Goal: Feedback & Contribution: Contribute content

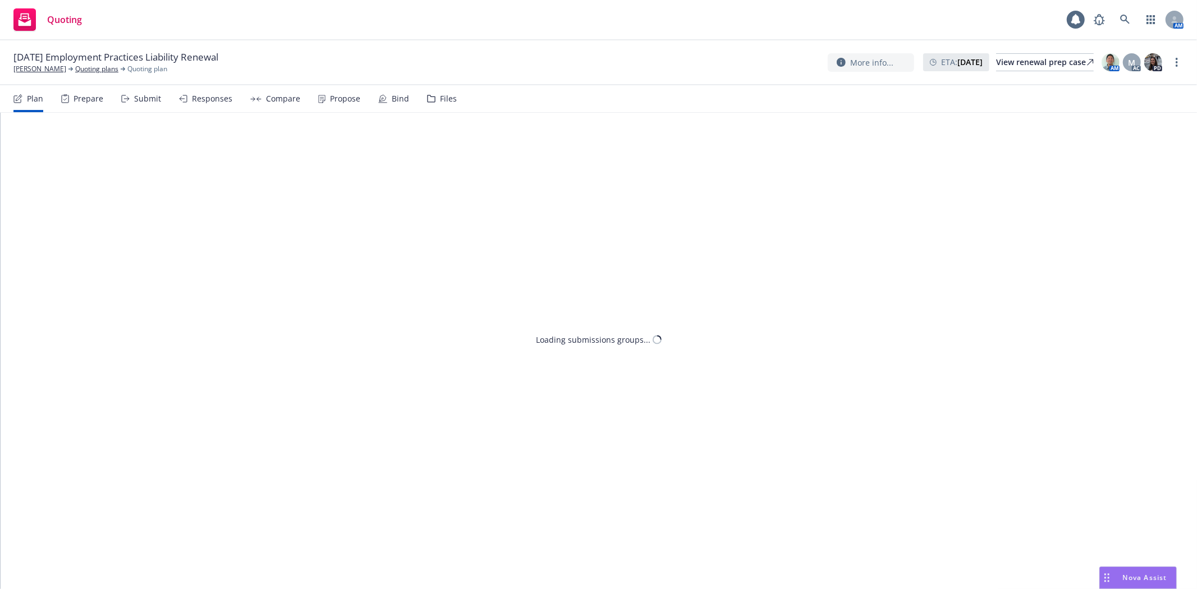
click at [440, 101] on div "Files" at bounding box center [448, 98] width 17 height 9
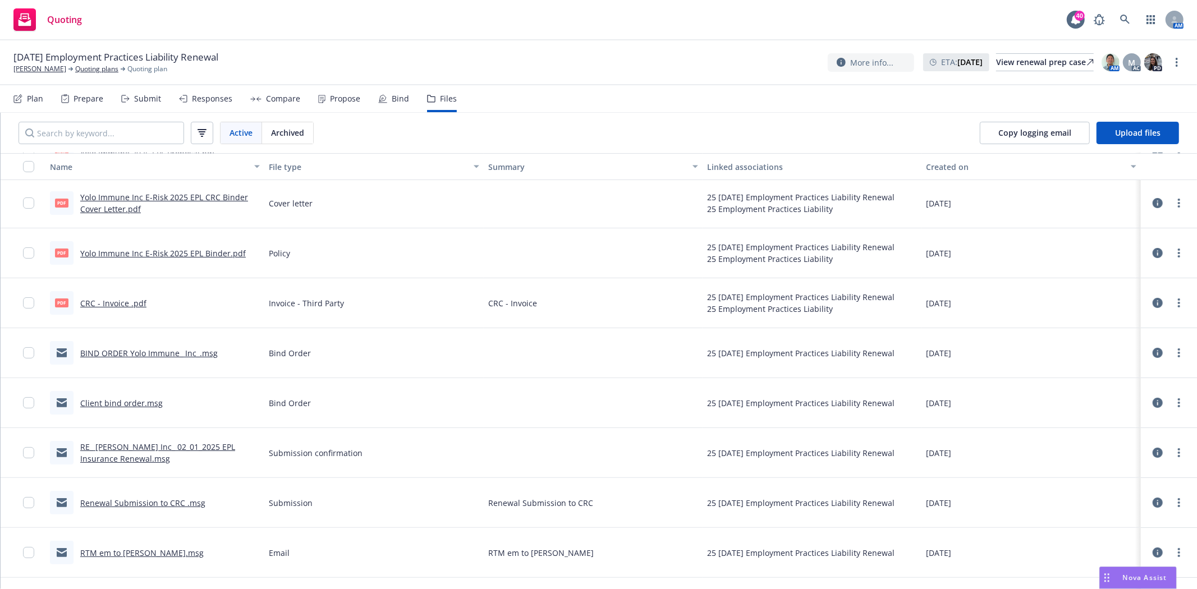
scroll to position [88, 0]
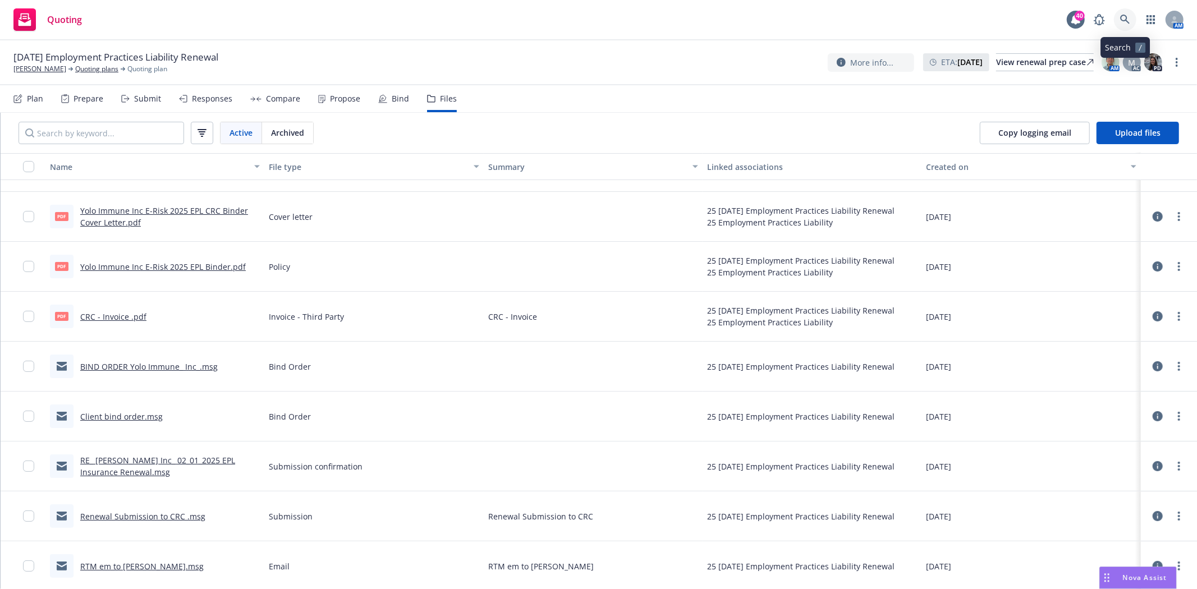
click at [1124, 21] on icon at bounding box center [1125, 20] width 10 height 10
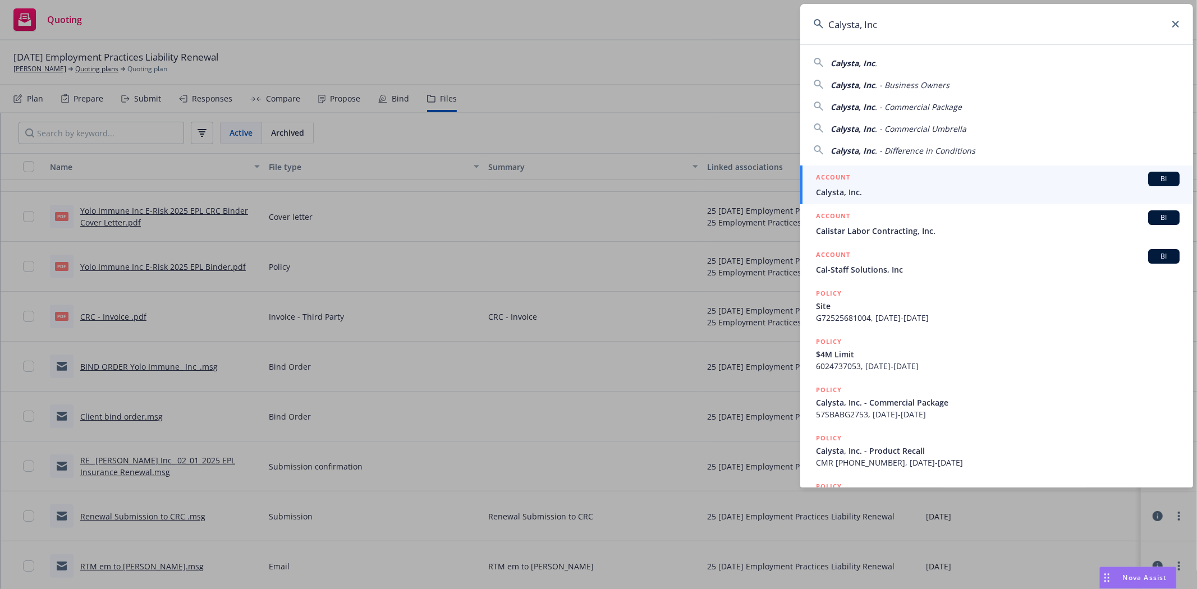
type input "Calysta, Inc"
click at [871, 180] on div "ACCOUNT BI" at bounding box center [998, 179] width 364 height 15
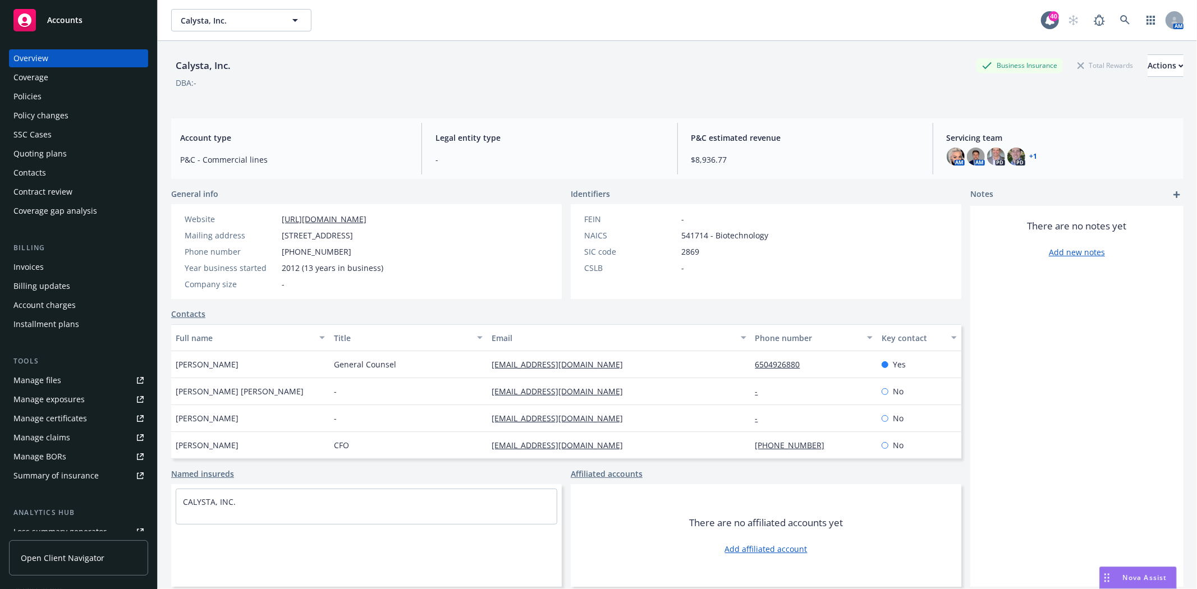
click at [53, 155] on div "Quoting plans" at bounding box center [39, 154] width 53 height 18
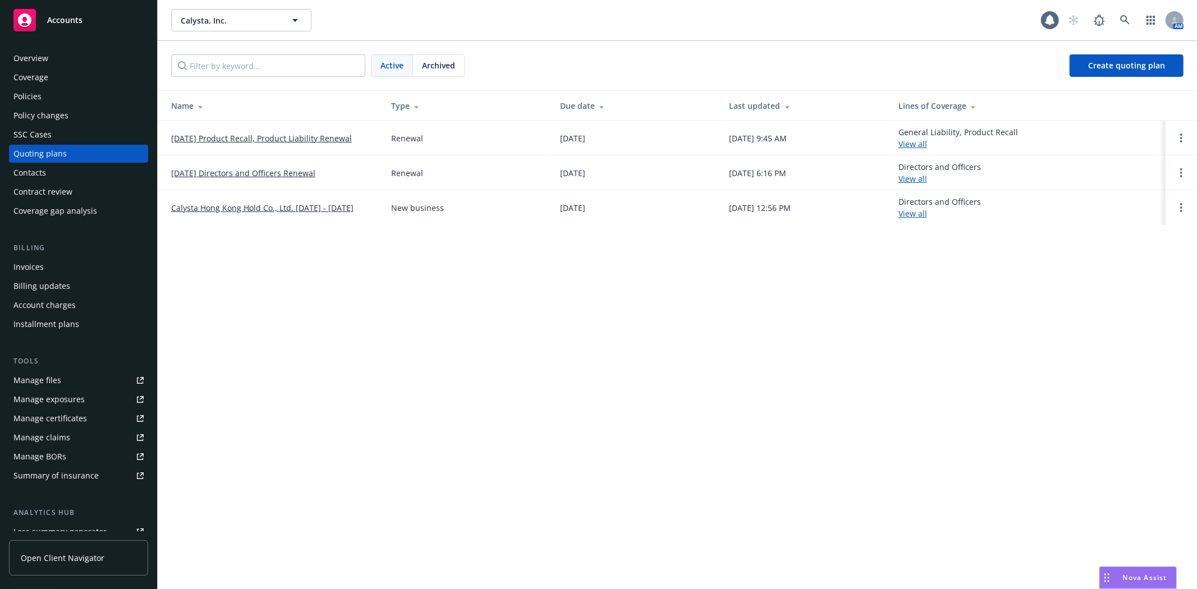
click at [227, 173] on link "[DATE] Directors and Officers Renewal" at bounding box center [243, 173] width 144 height 12
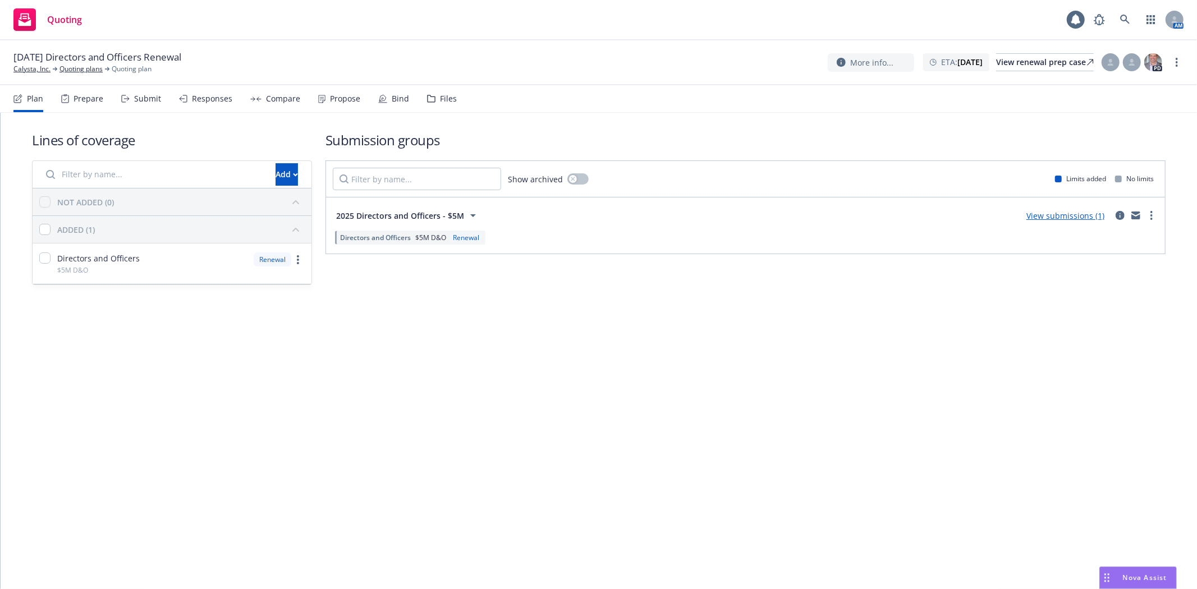
click at [433, 103] on div "Files" at bounding box center [442, 98] width 30 height 27
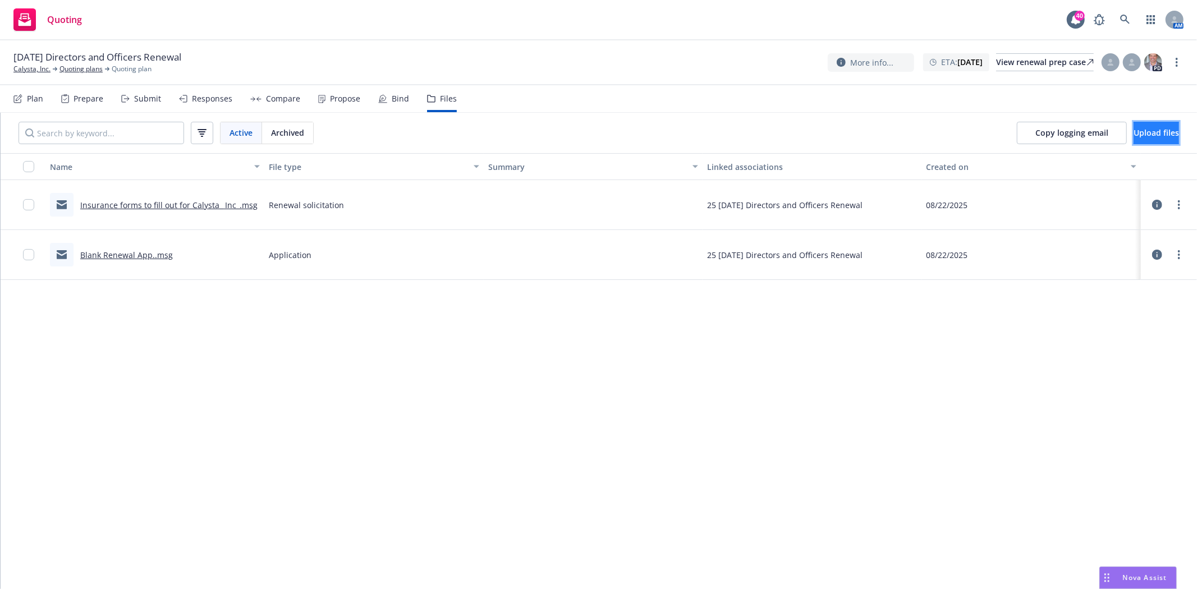
click at [1133, 139] on button "Upload files" at bounding box center [1155, 133] width 45 height 22
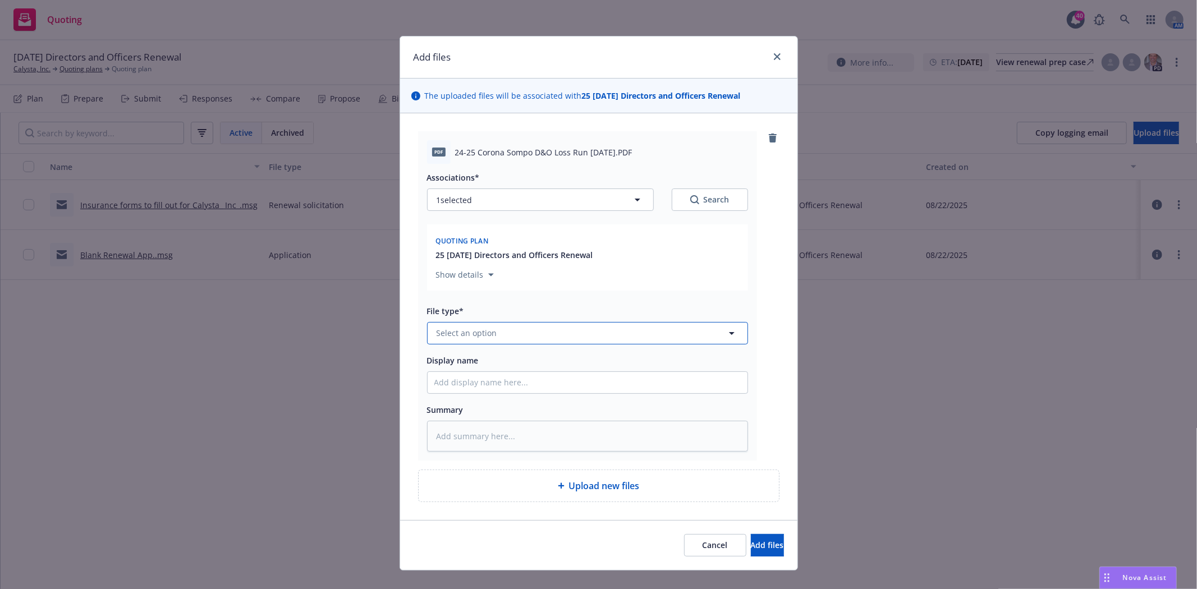
click at [491, 325] on button "Select an option" at bounding box center [587, 333] width 321 height 22
type input "Coro"
type textarea "x"
type input "Corona/Sompo 11/22/24-11/22/25"
click at [751, 550] on span "Add files" at bounding box center [767, 545] width 33 height 11
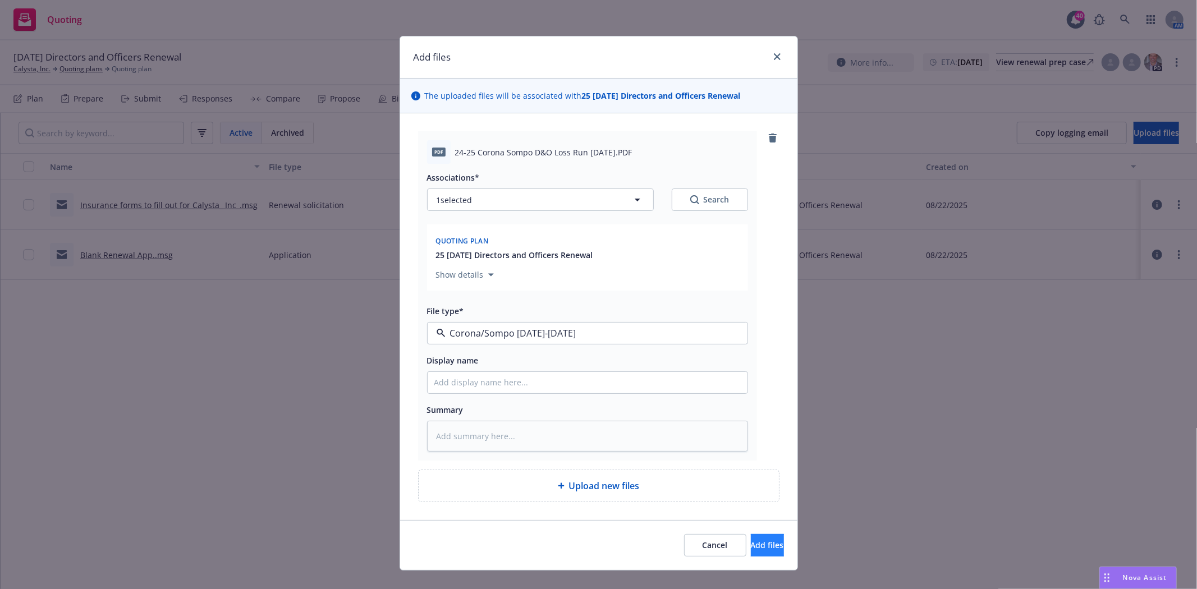
type textarea "x"
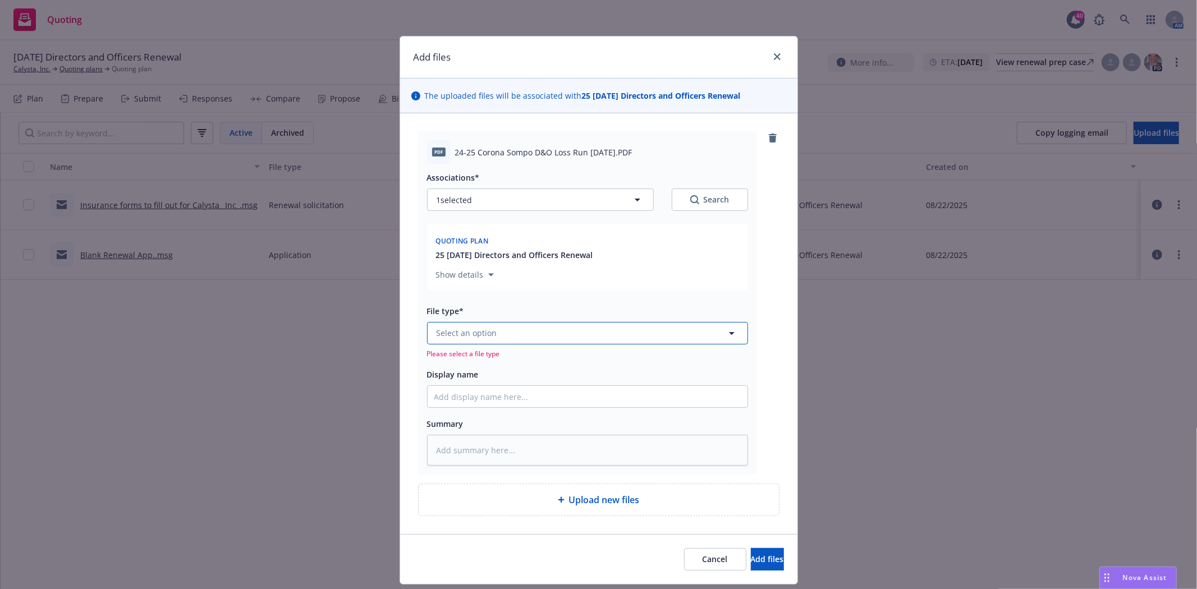
click at [540, 330] on button "Select an option" at bounding box center [587, 333] width 321 height 22
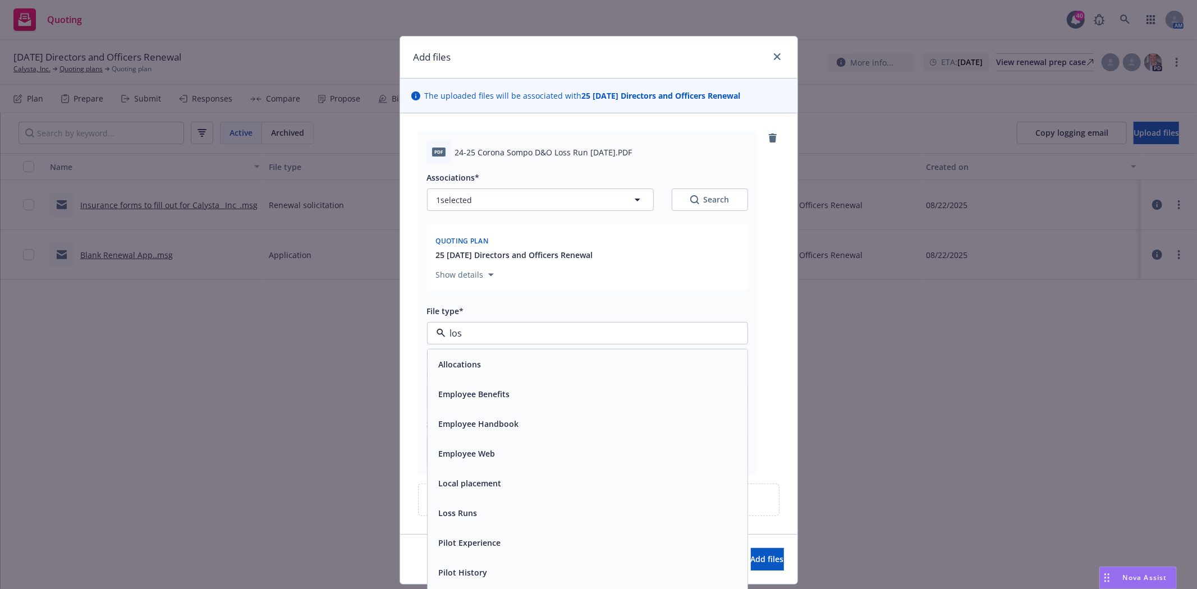
type input "loss"
click at [506, 362] on div "Loss Runs" at bounding box center [587, 364] width 306 height 16
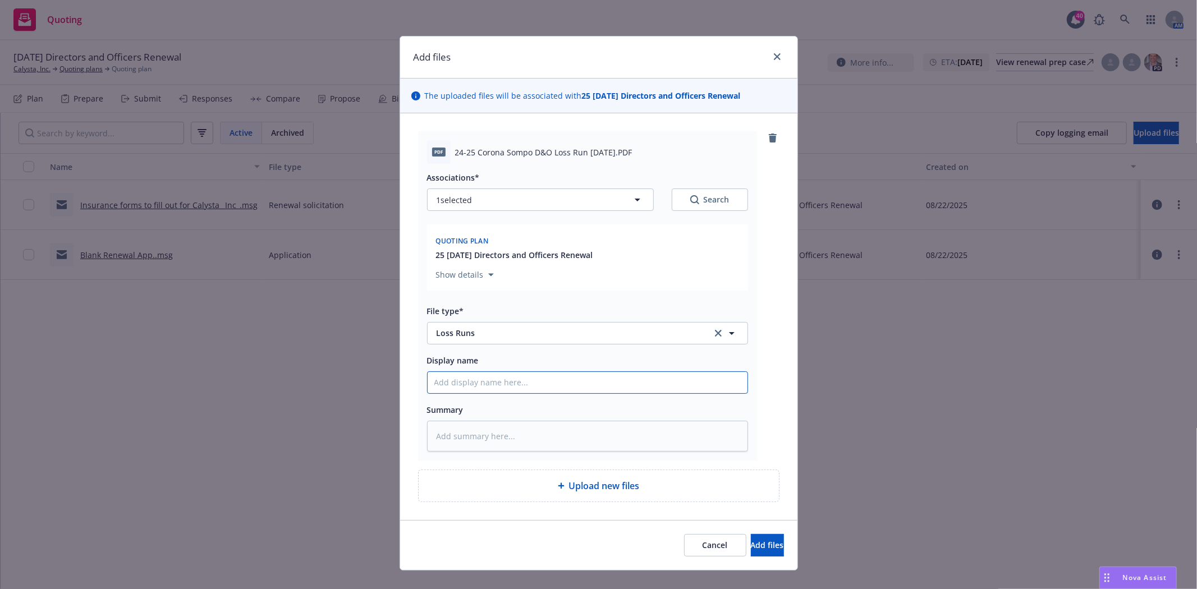
click at [498, 388] on input "Display name" at bounding box center [588, 382] width 320 height 21
type textarea "x"
type input "C"
type textarea "x"
type input "Co"
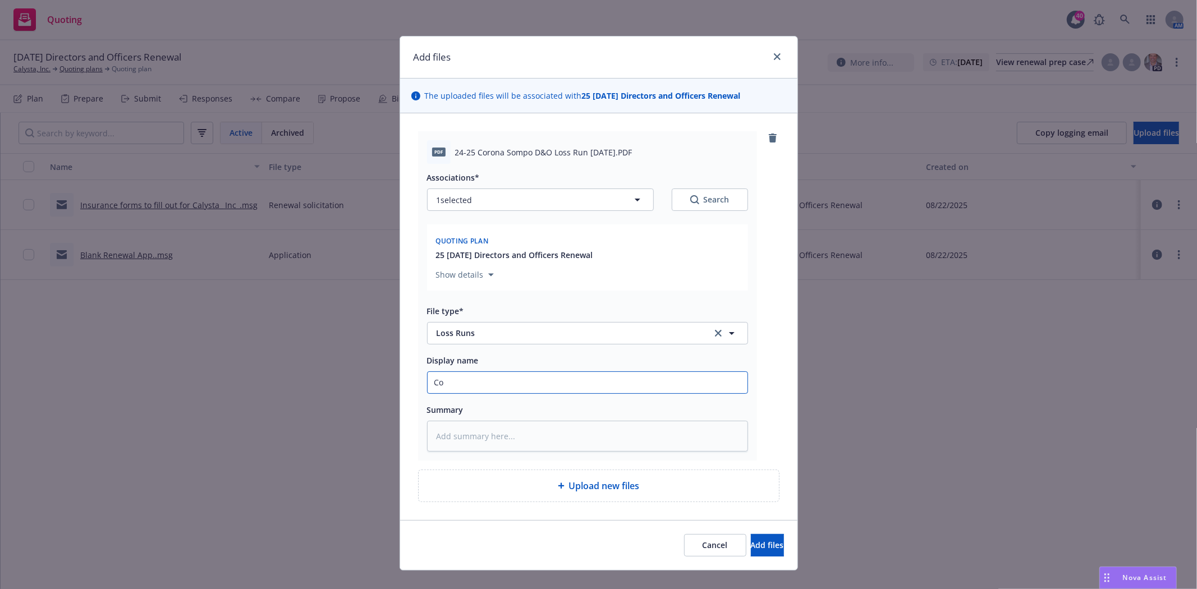
type textarea "x"
type input "Cor"
type textarea "x"
type input "Coro"
type textarea "x"
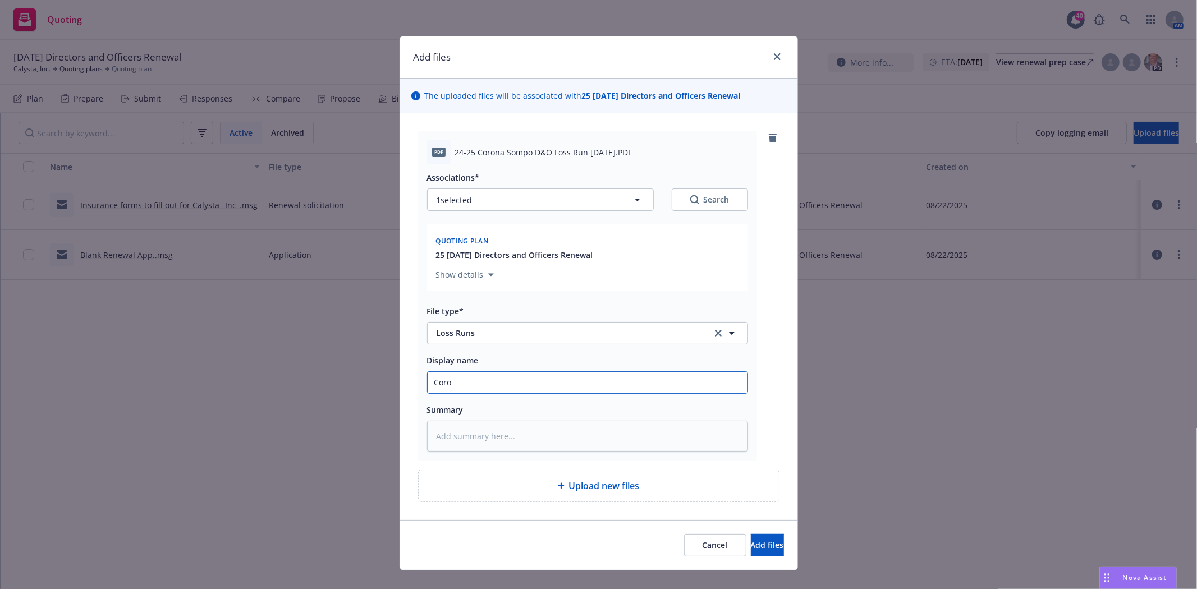
type input "Coron"
type textarea "x"
type input "Corona"
type textarea "x"
type input "Corona/"
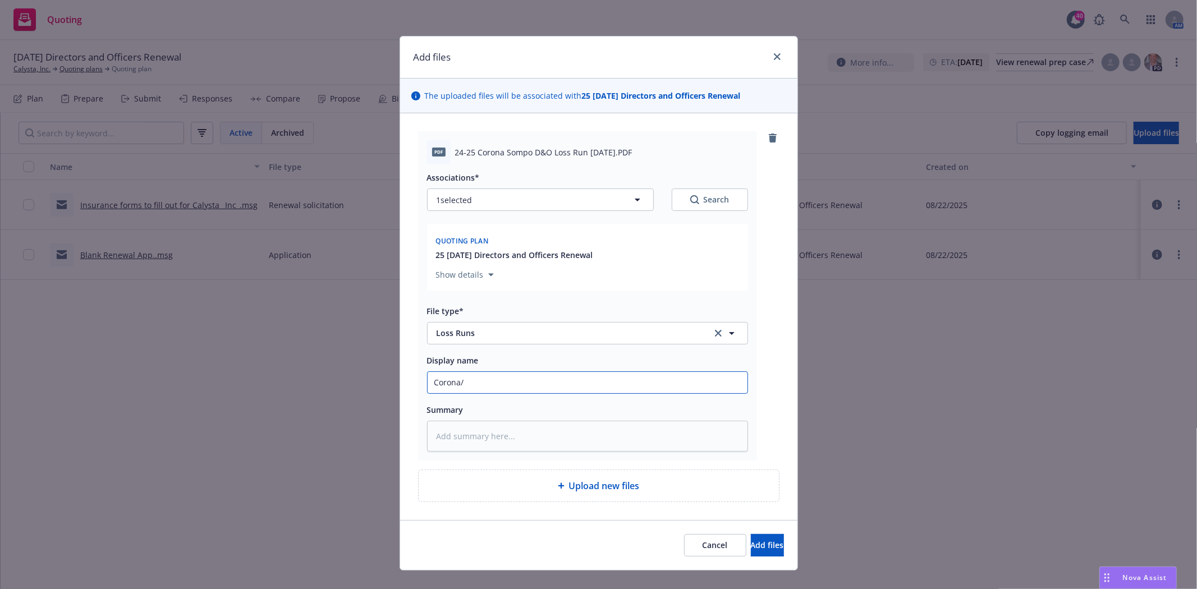
type textarea "x"
type input "Corona/S"
type textarea "x"
type input "Corona/So"
type textarea "x"
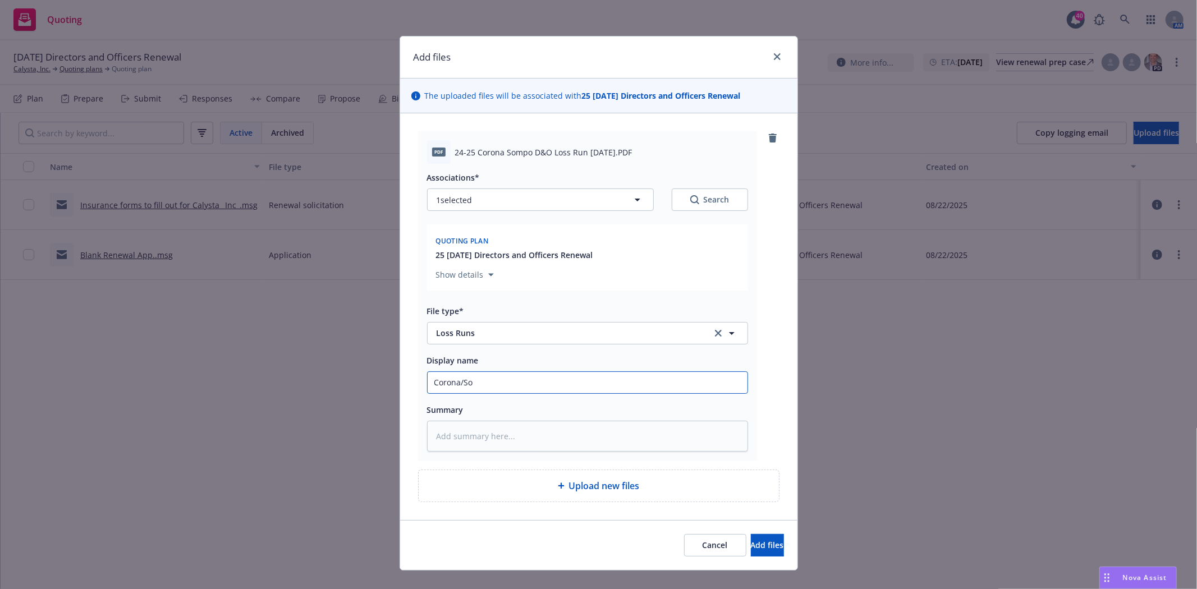
type input "Corona/Som"
type textarea "x"
type input "Corona/Somp"
type textarea "x"
type input "Corona/Sompo"
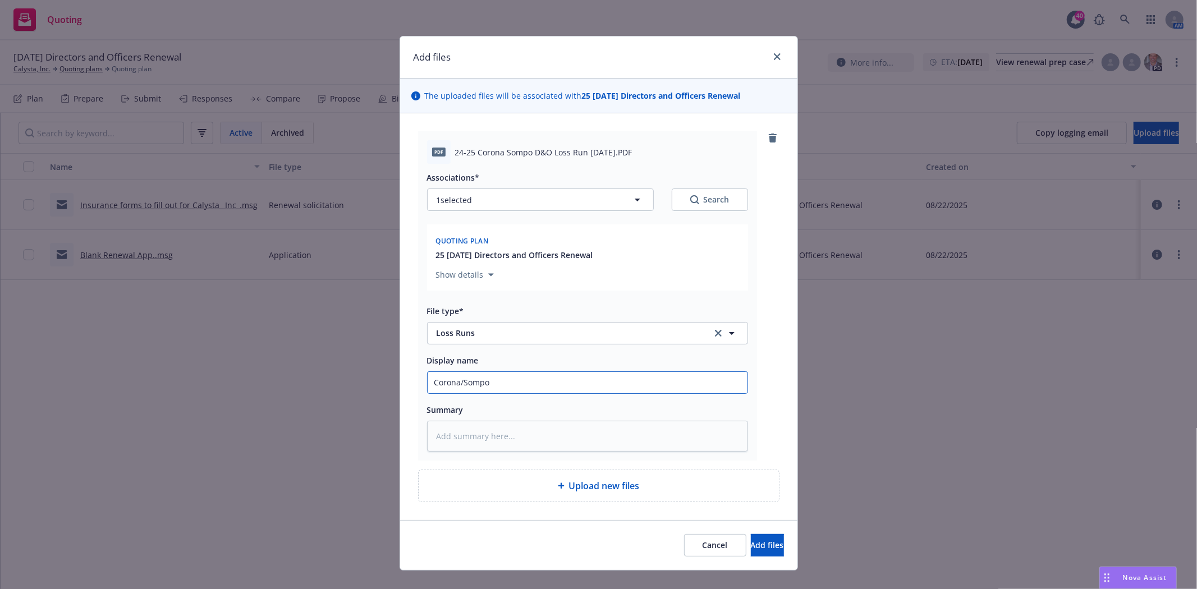
type textarea "x"
type input "Corona/Sompo"
type textarea "x"
type input "Corona/Sompo -"
type textarea "x"
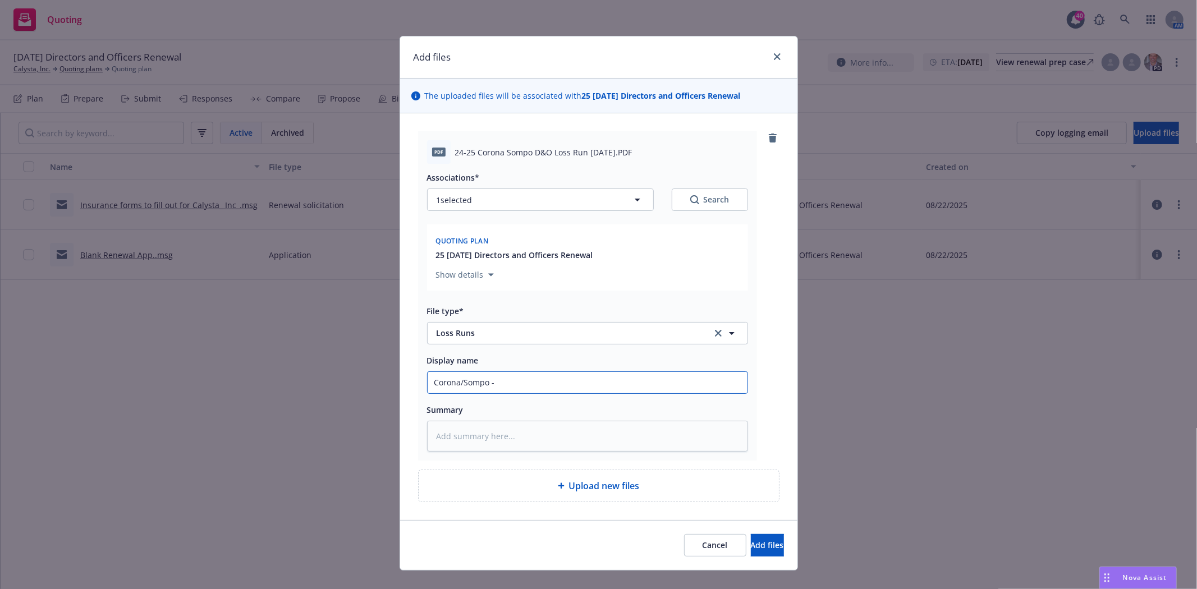
type input "Corona/Sompo -"
type textarea "x"
type input "Corona/Sompo - 1"
type textarea "x"
type input "Corona/Sompo - 11"
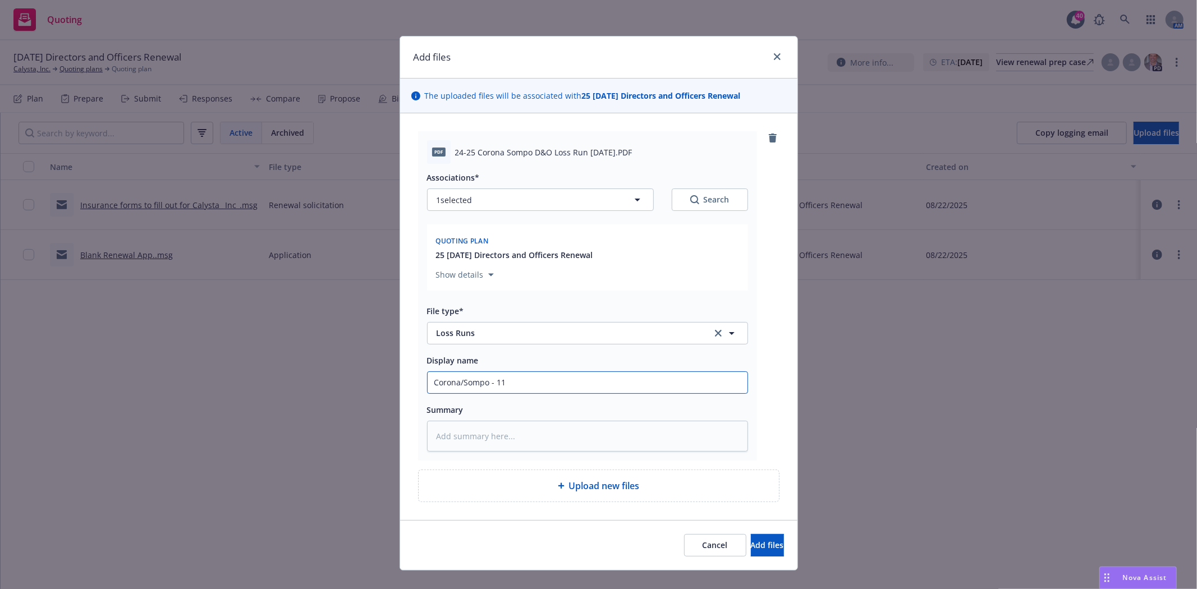
type textarea "x"
type input "Corona/Sompo - 11/"
type textarea "x"
type input "Corona/Sompo - 11/2"
type textarea "x"
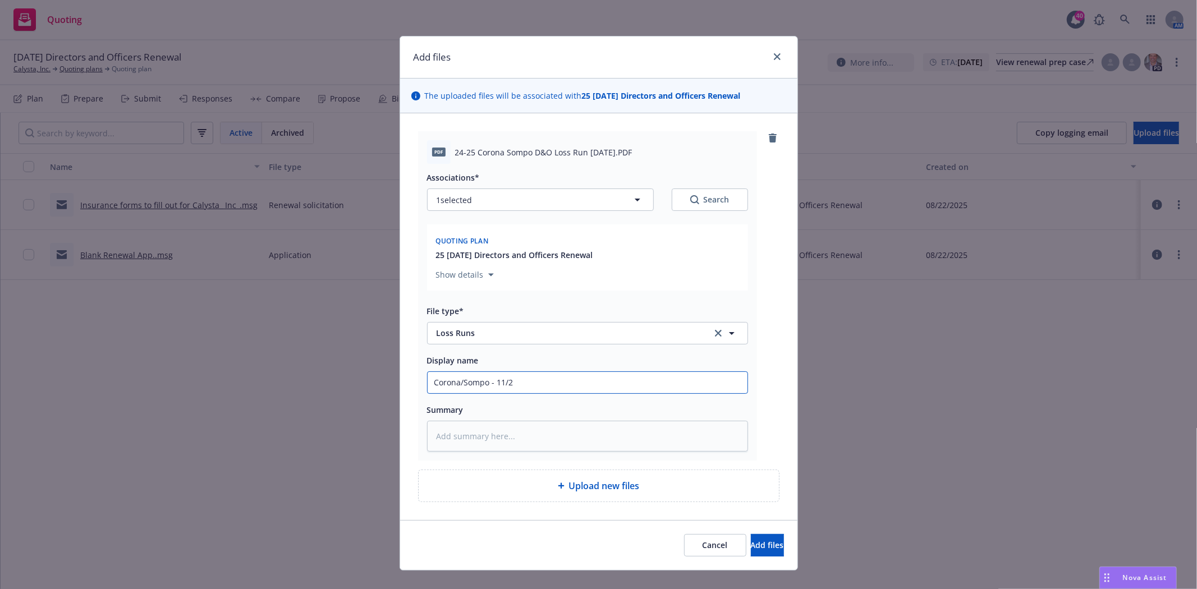
type input "Corona/Sompo - 11/22"
type textarea "x"
type input "Corona/Sompo - 11/22/"
type textarea "x"
type input "Corona/Sompo - 11/22/2"
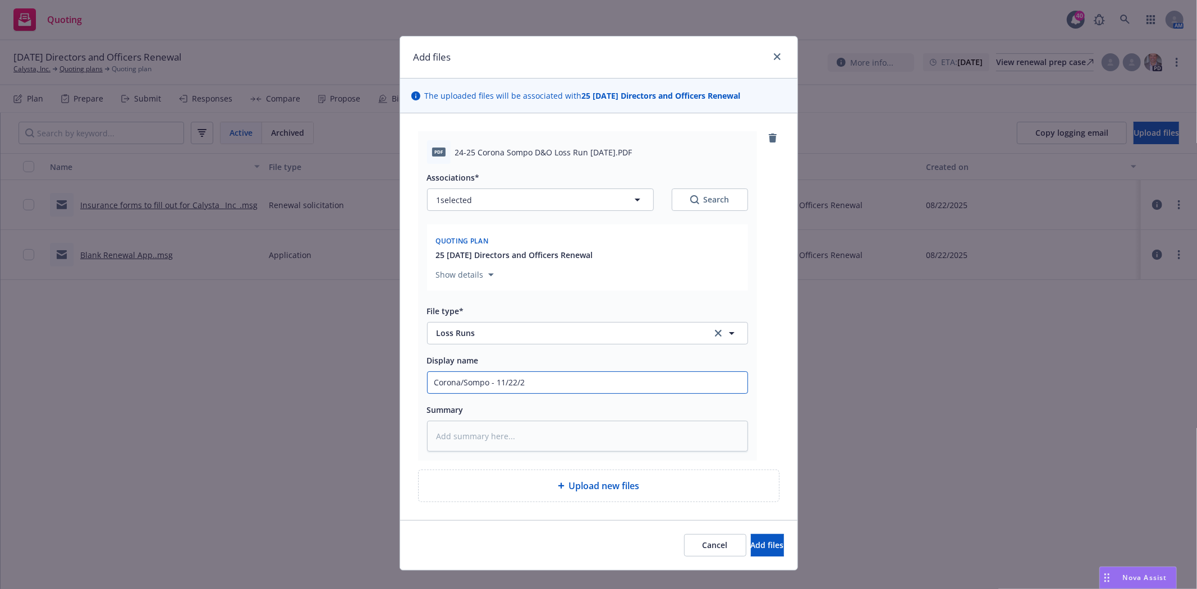
type textarea "x"
type input "Corona/Sompo - 11/22/24"
type textarea "x"
type input "Corona/Sompo - 11/22/24"
type textarea "x"
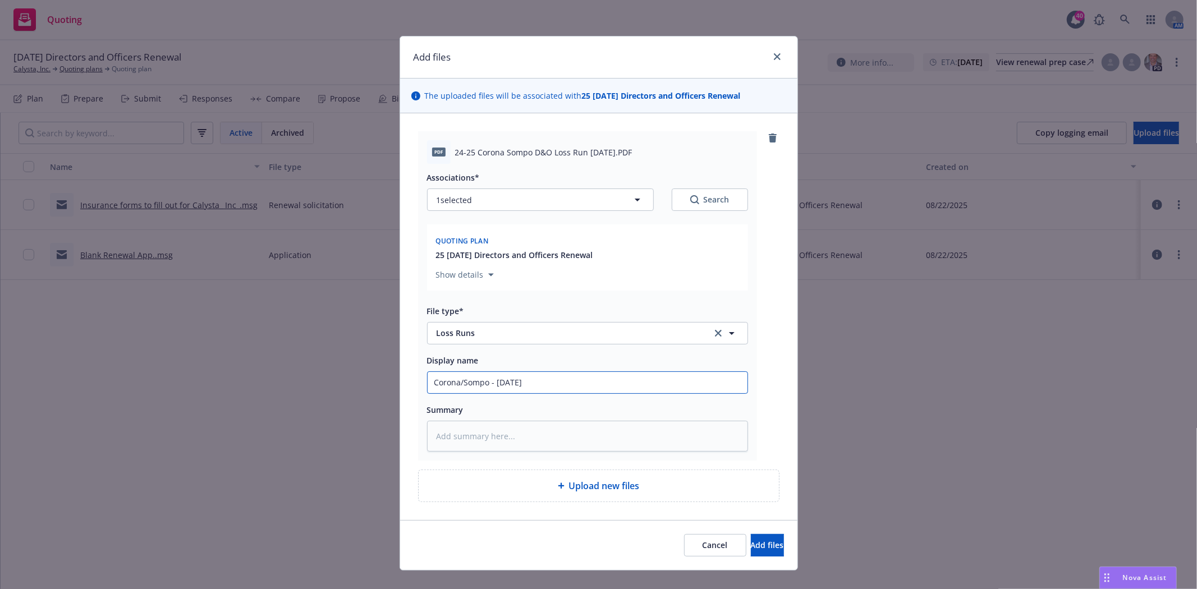
type input "Corona/Sompo - 11/22/24 -"
type textarea "x"
type input "Corona/Sompo - 11/22/24 -"
type textarea "x"
type input "Corona/Sompo - 11/22/24 - 1"
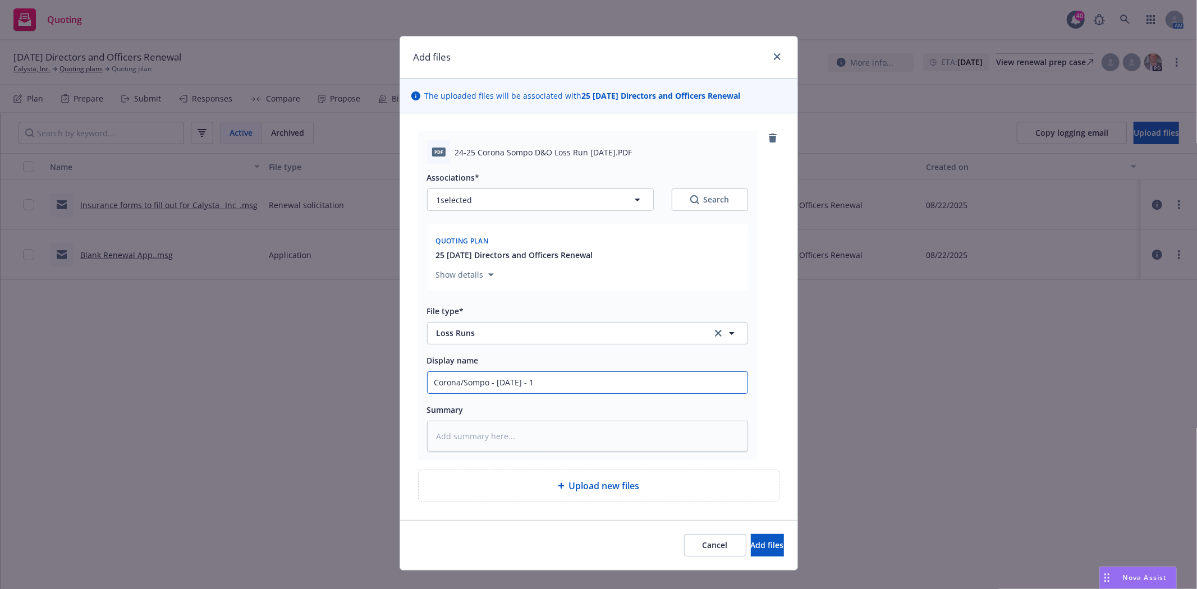
type textarea "x"
type input "Corona/Sompo - 11/22/24 - 11"
type textarea "x"
type input "Corona/Sompo - 11/22/24 - 11/"
type textarea "x"
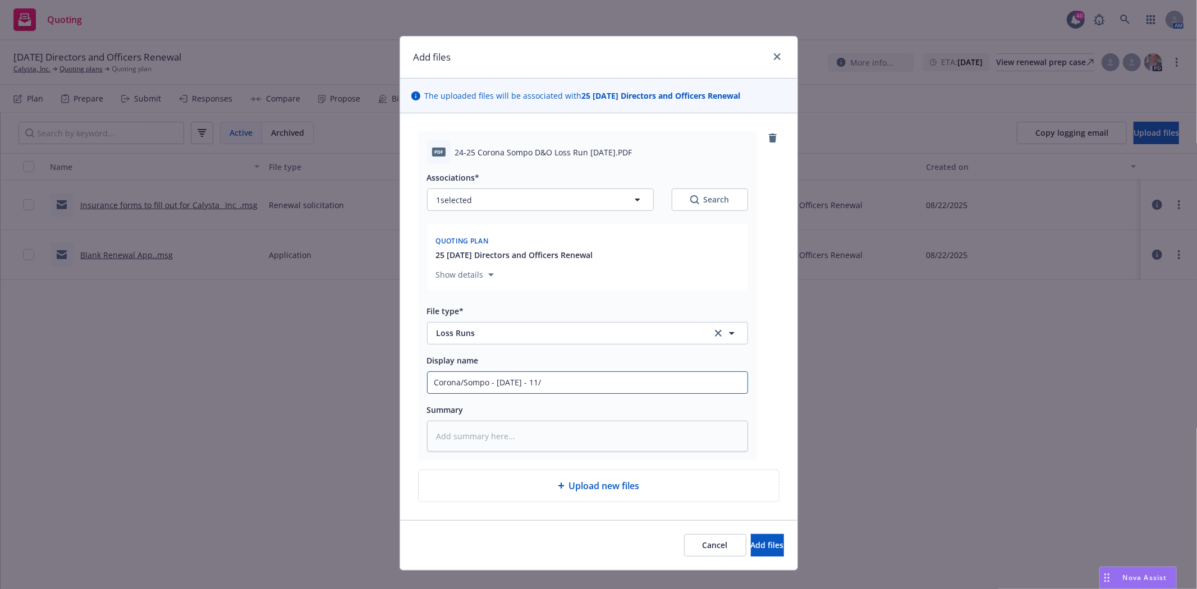
type input "Corona/Sompo - 11/22/24 - 11/2"
type textarea "x"
type input "Corona/Sompo - 11/22/24 - 11/22"
type textarea "x"
type input "Corona/Sompo - 11/22/24 - 11/22/"
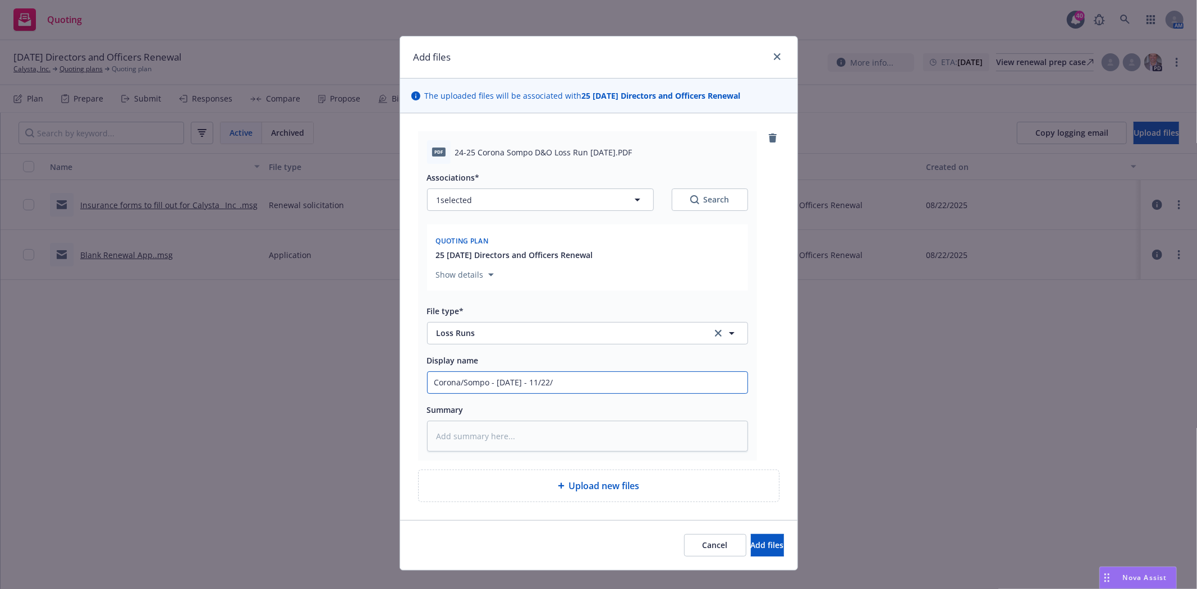
type textarea "x"
type input "Corona/Sompo - 11/22/24 - 11/22/2"
type textarea "x"
type input "Corona/Sompo - 11/22/24 - 11/22/25"
click at [751, 544] on span "Add files" at bounding box center [767, 545] width 33 height 11
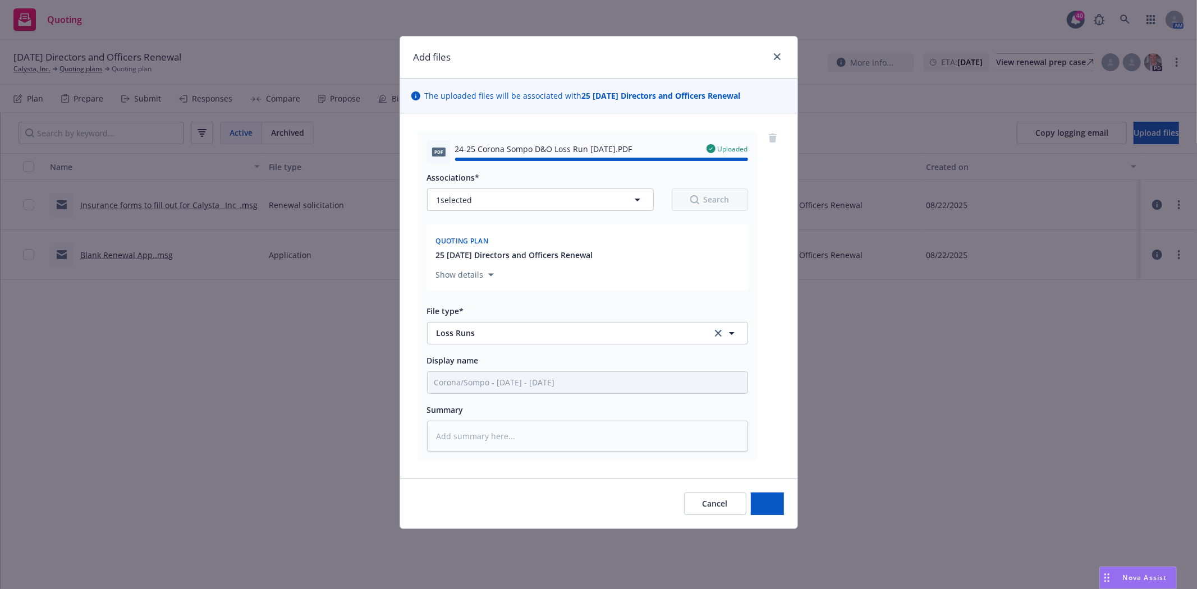
type textarea "x"
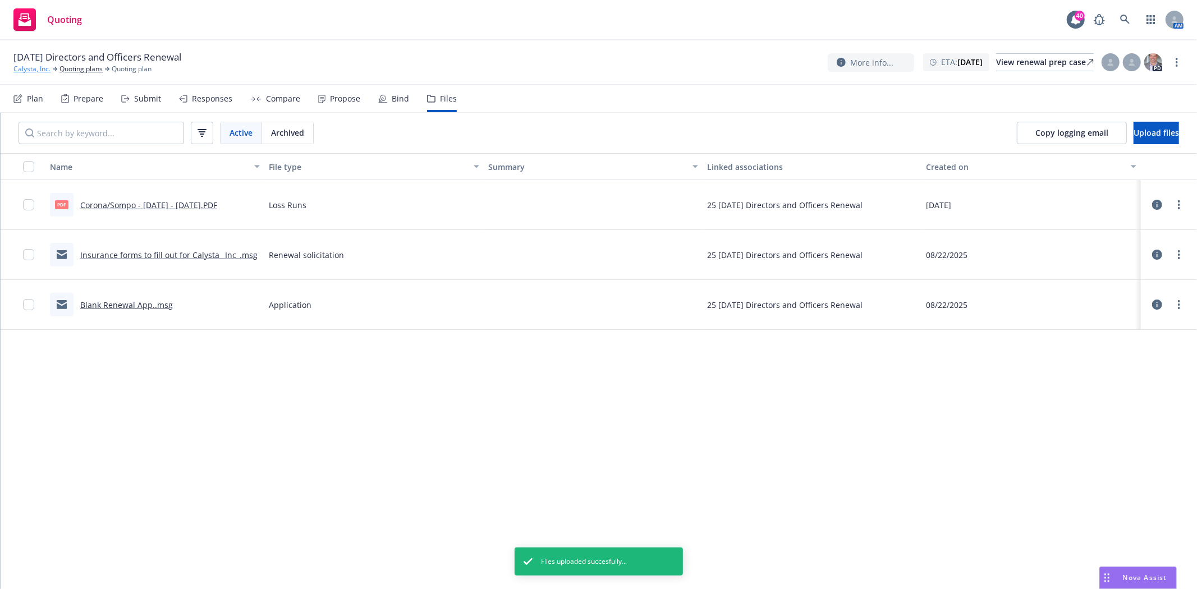
click at [32, 70] on link "Calysta, Inc." at bounding box center [31, 69] width 37 height 10
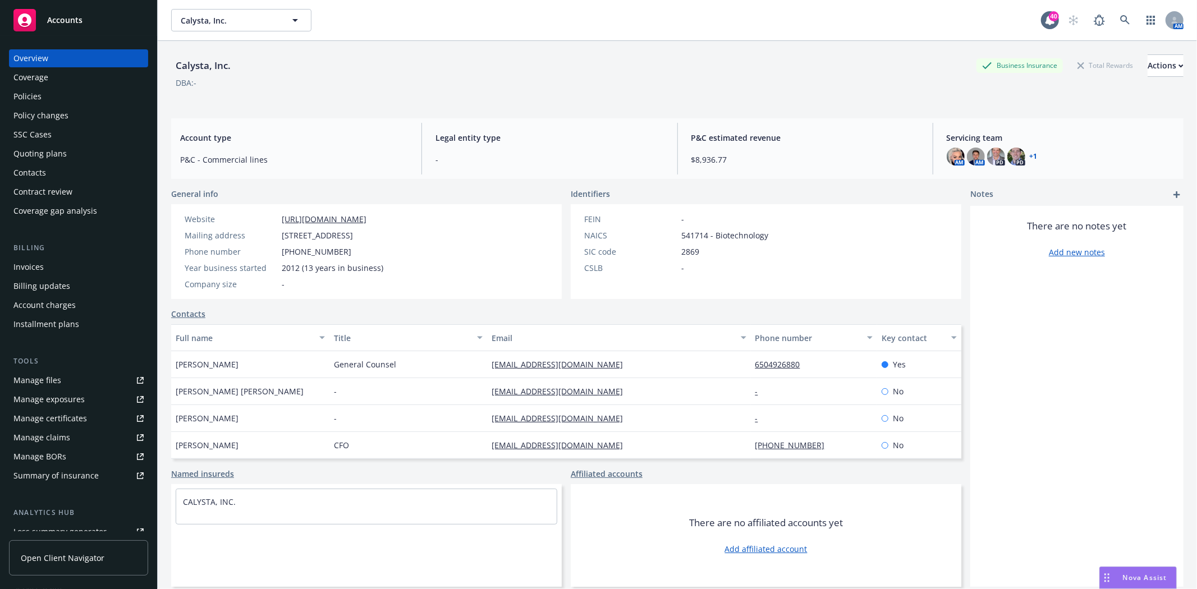
click at [37, 100] on div "Policies" at bounding box center [27, 97] width 28 height 18
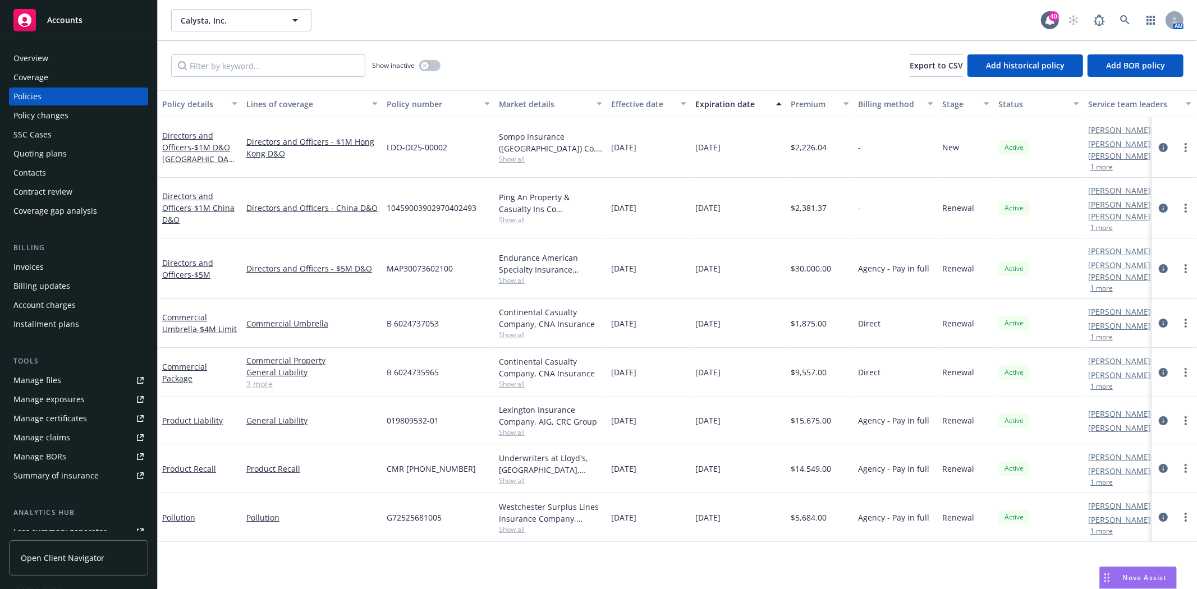
click at [62, 152] on div "Quoting plans" at bounding box center [39, 154] width 53 height 18
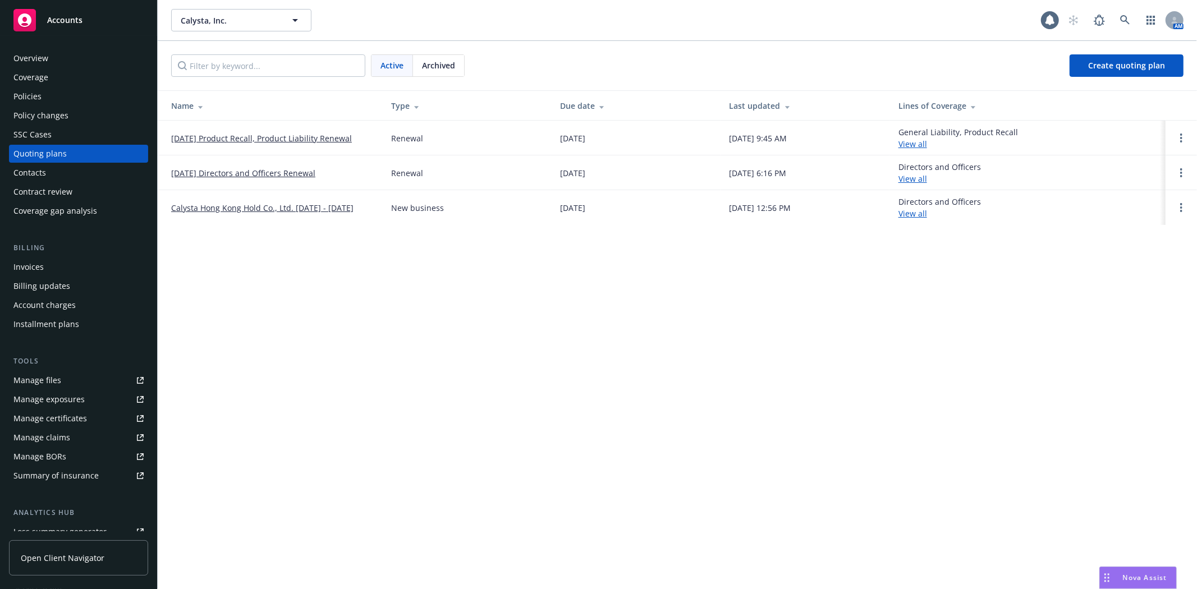
click at [442, 72] on div "Archived" at bounding box center [438, 65] width 51 height 21
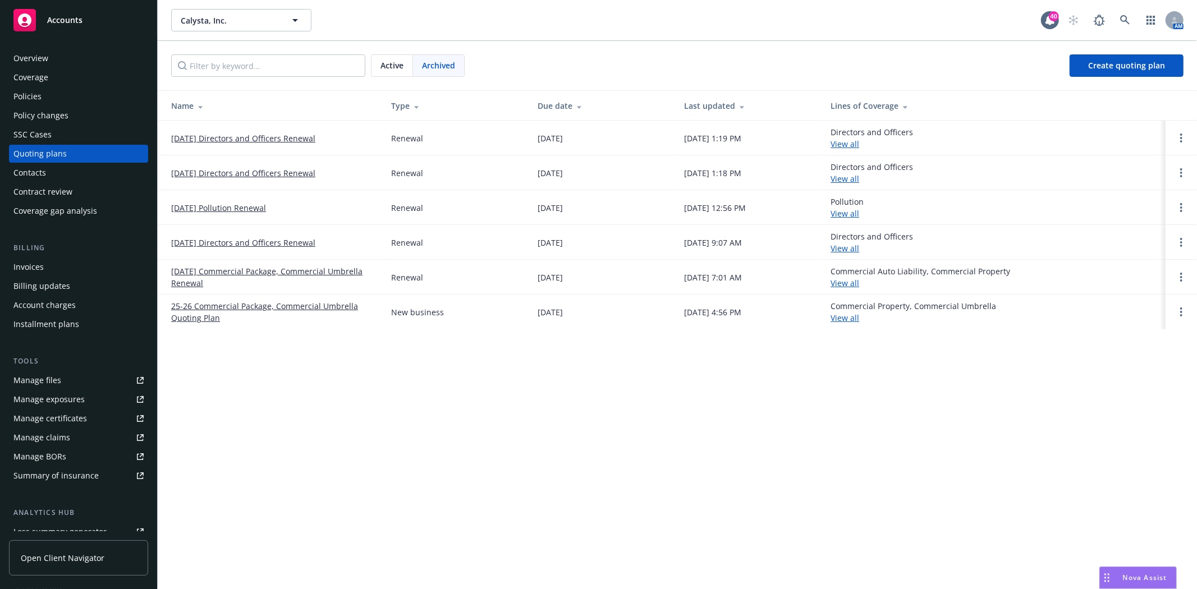
click at [208, 242] on link "[DATE] Directors and Officers Renewal" at bounding box center [243, 243] width 144 height 12
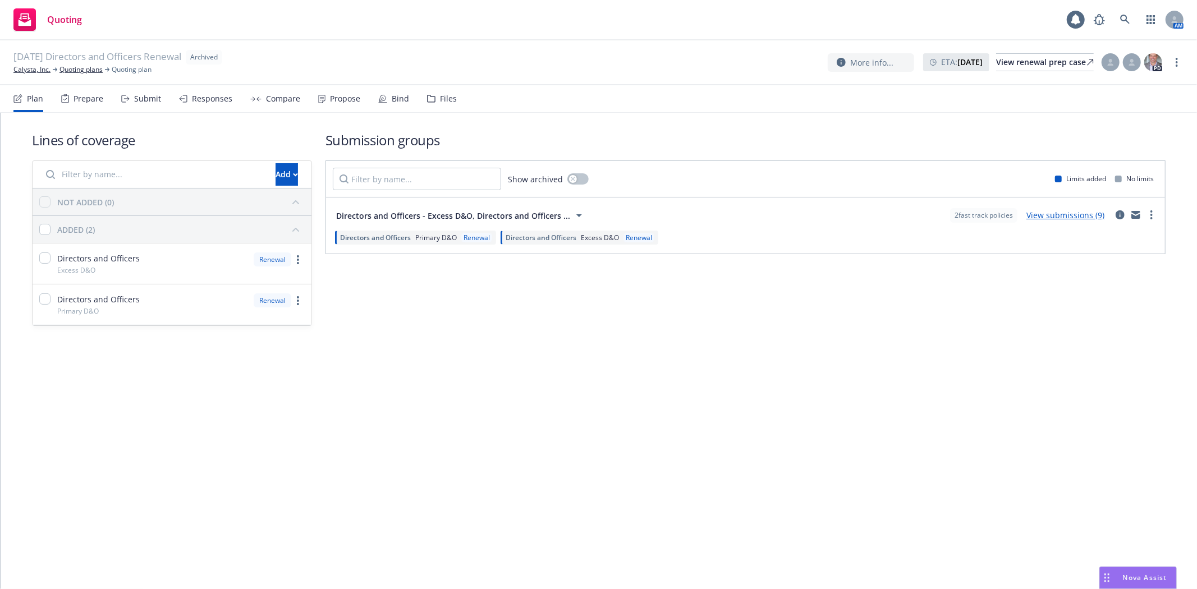
click at [441, 97] on div "Files" at bounding box center [448, 98] width 17 height 9
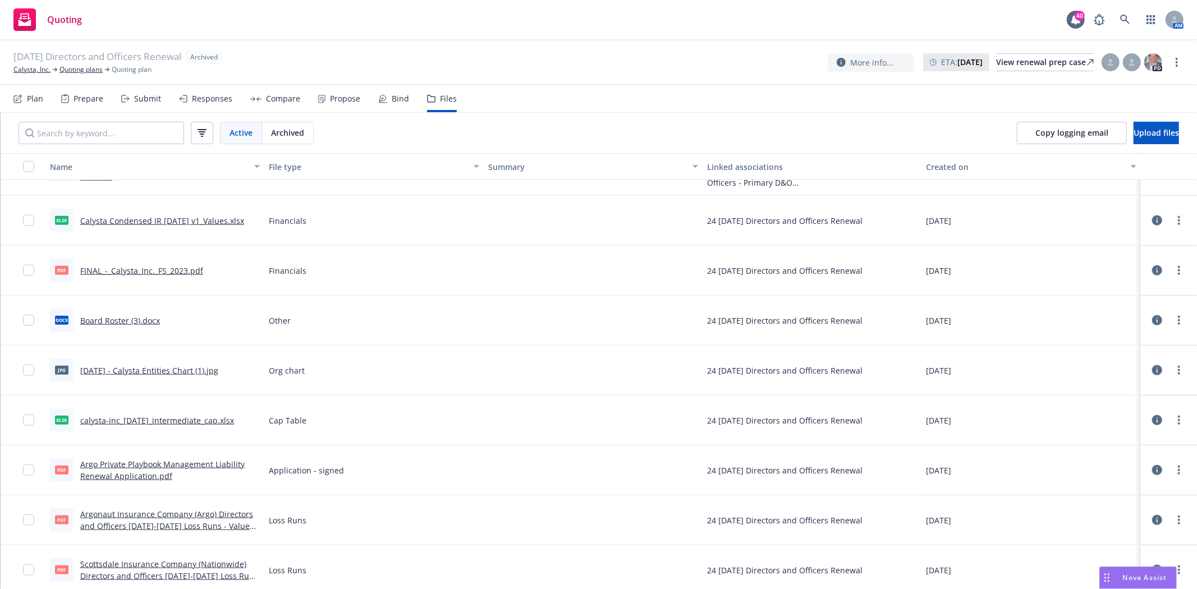
scroll to position [4584, 0]
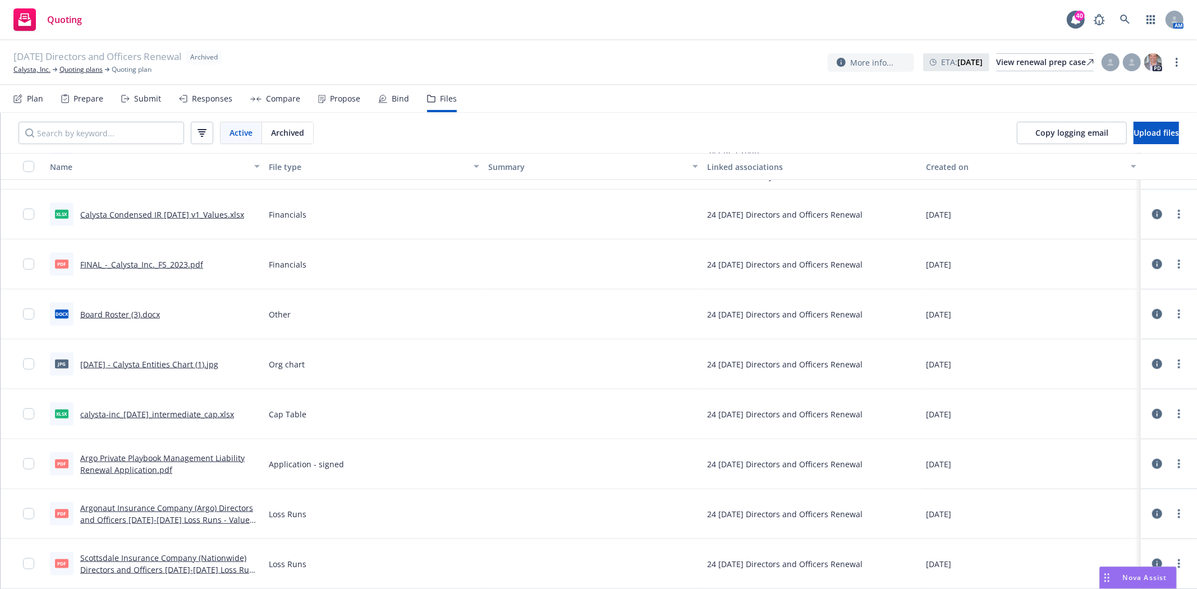
click at [126, 557] on link "Scottsdale Insurance Company (Nationwide) Directors and Officers [DATE]-[DATE] …" at bounding box center [169, 570] width 178 height 34
click at [26, 73] on link "Calysta, Inc." at bounding box center [31, 70] width 37 height 10
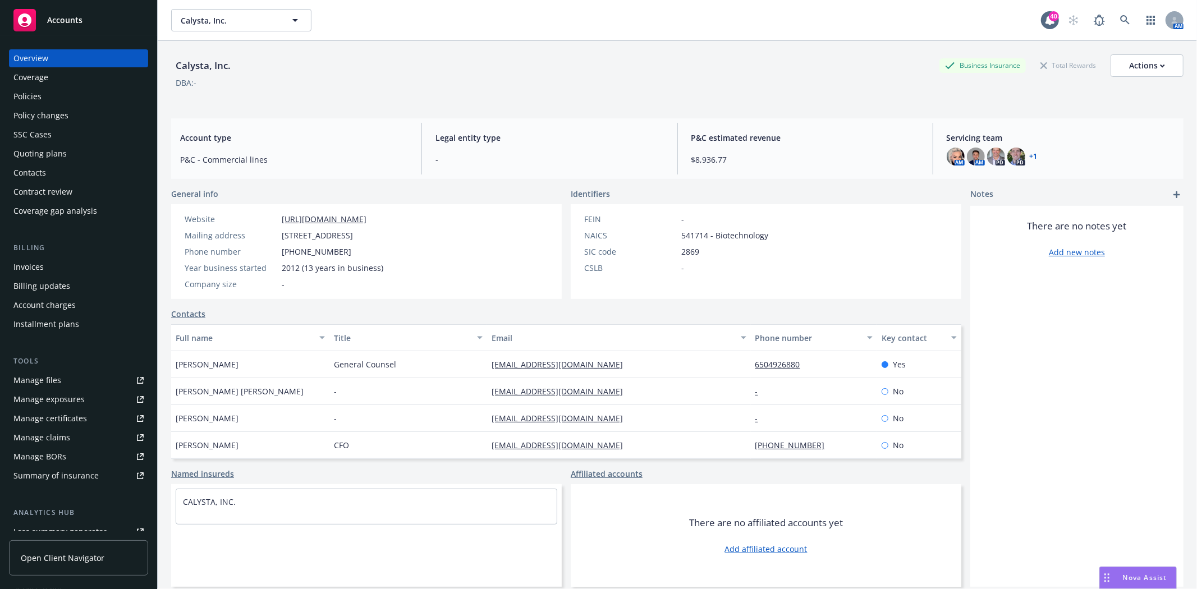
click at [38, 99] on div "Policies" at bounding box center [27, 97] width 28 height 18
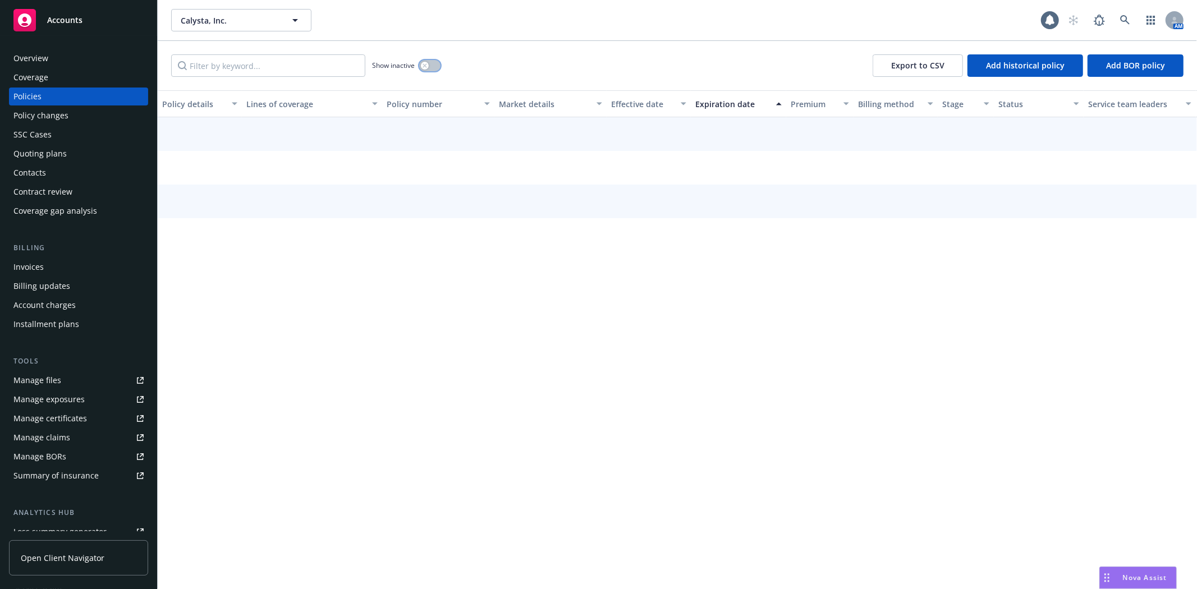
click at [433, 65] on button "button" at bounding box center [429, 65] width 21 height 11
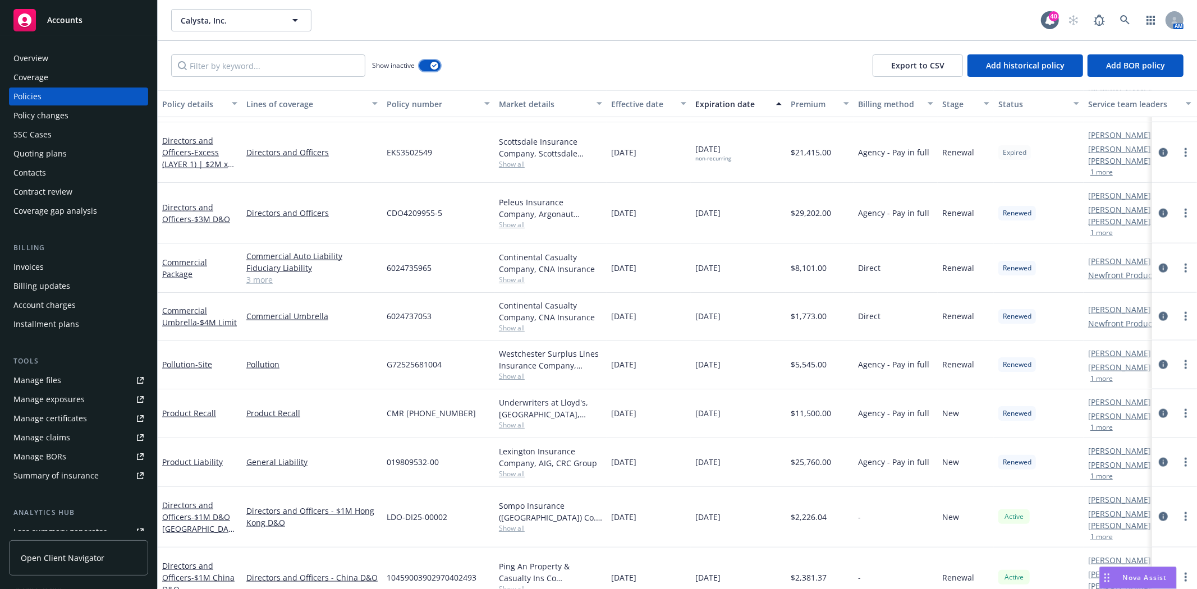
scroll to position [1093, 0]
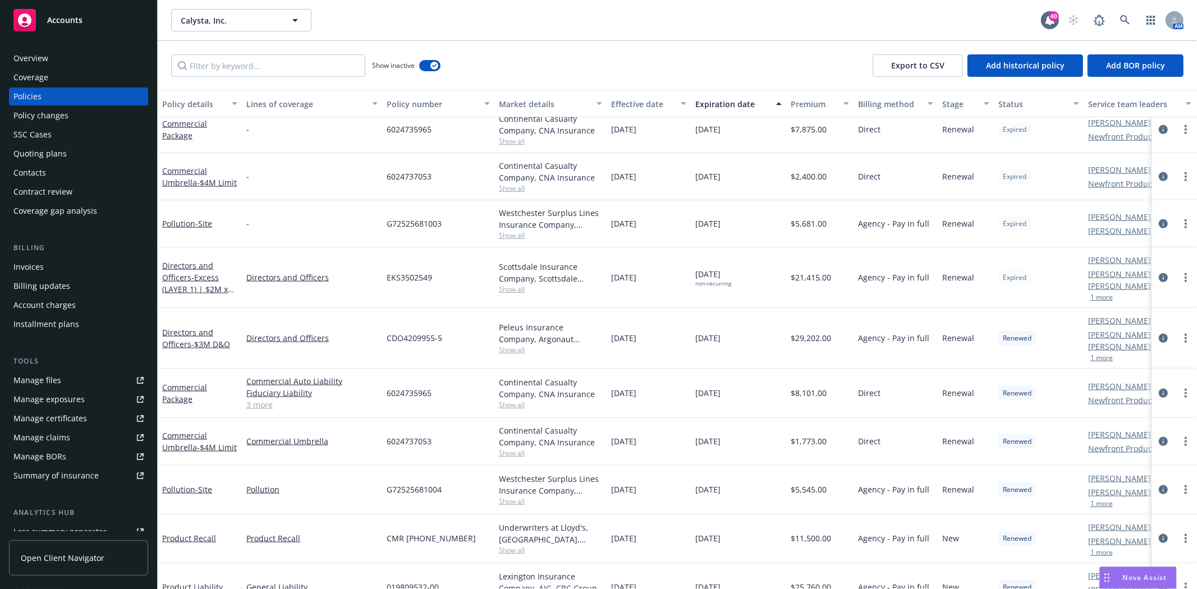
click at [508, 345] on span "Show all" at bounding box center [550, 350] width 103 height 10
click at [181, 329] on link "Directors and Officers - $3M D&O" at bounding box center [196, 338] width 68 height 22
